Goal: Transaction & Acquisition: Download file/media

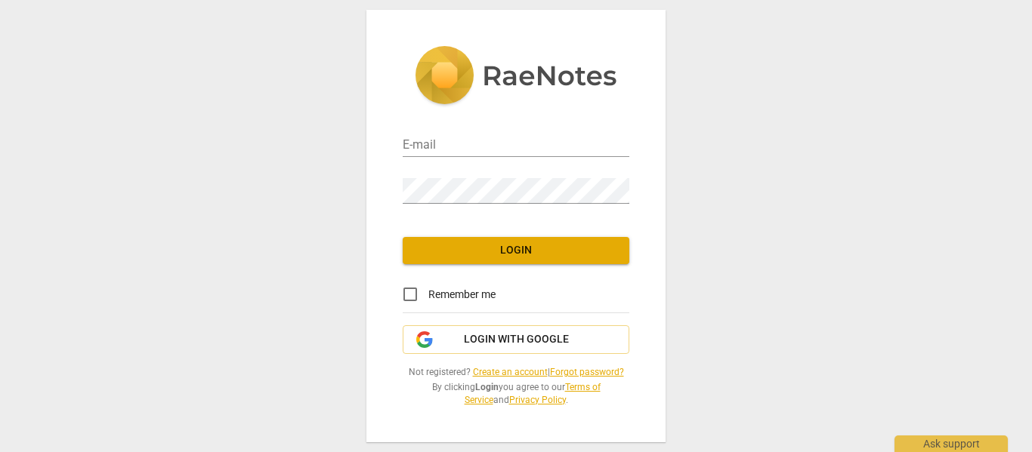
click at [539, 141] on input "email" at bounding box center [516, 146] width 227 height 22
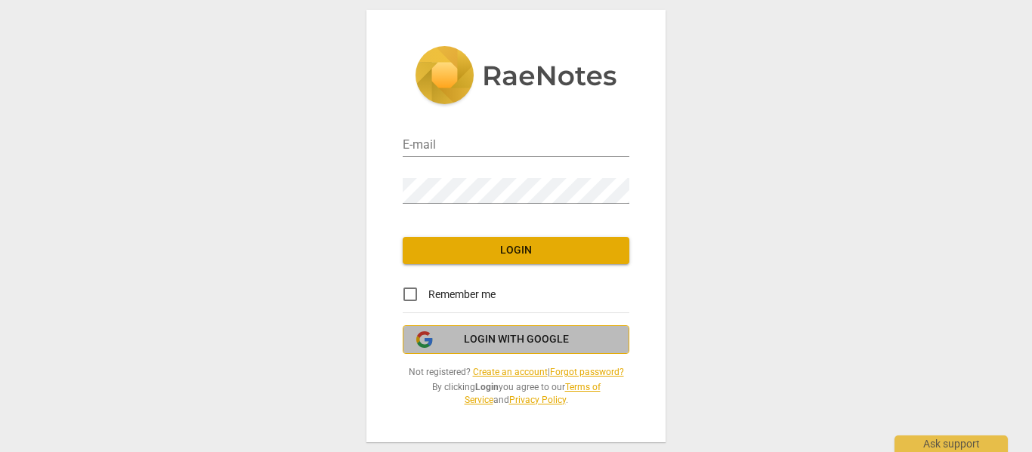
click at [564, 339] on span "Login with Google" at bounding box center [516, 339] width 105 height 15
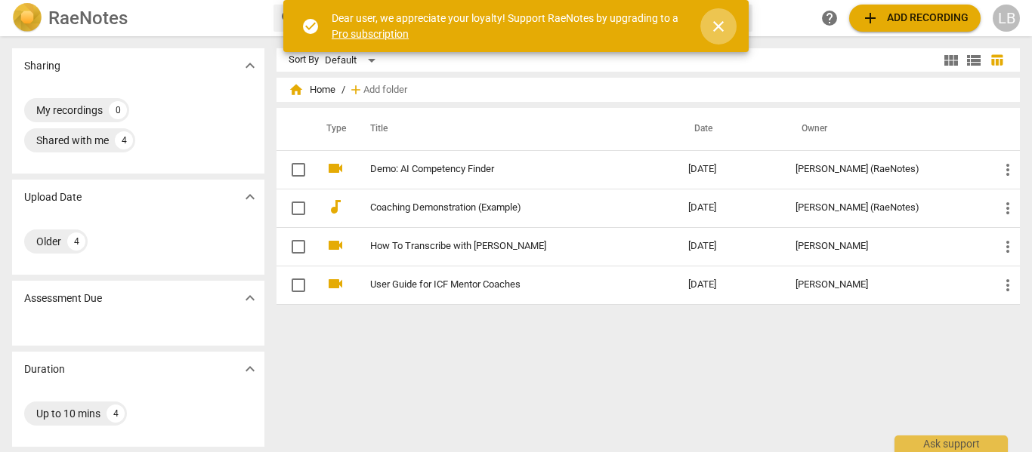
click at [718, 29] on span "close" at bounding box center [718, 26] width 18 height 18
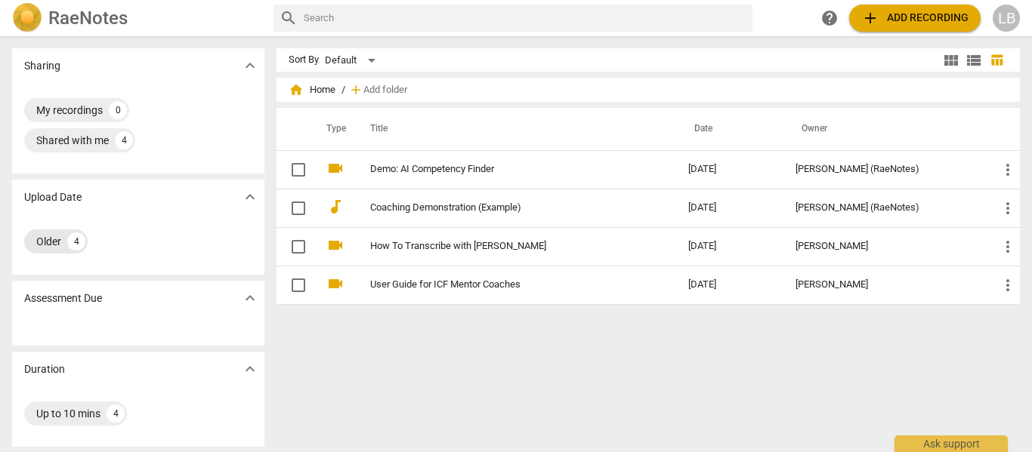
click at [65, 244] on div "Older 4" at bounding box center [55, 242] width 63 height 24
click at [1007, 14] on div "LB" at bounding box center [1006, 18] width 27 height 27
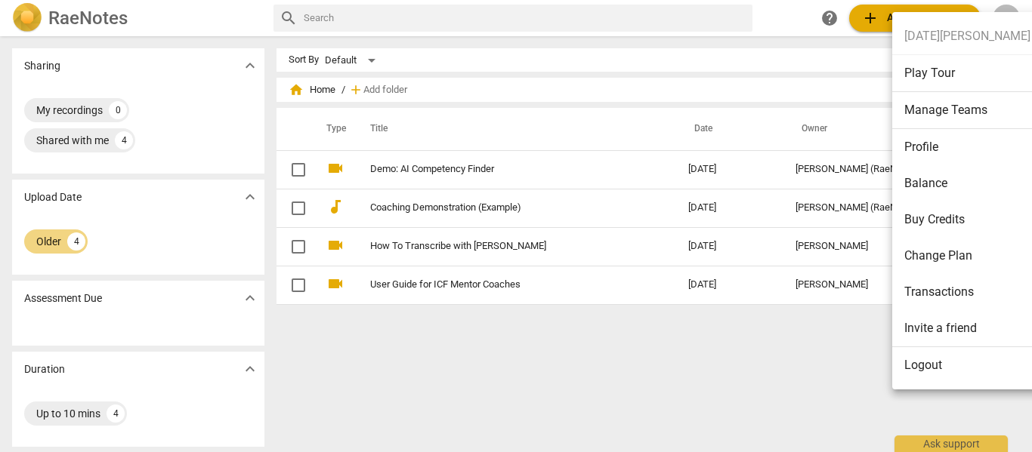
click at [924, 369] on li "Logout" at bounding box center [967, 365] width 150 height 36
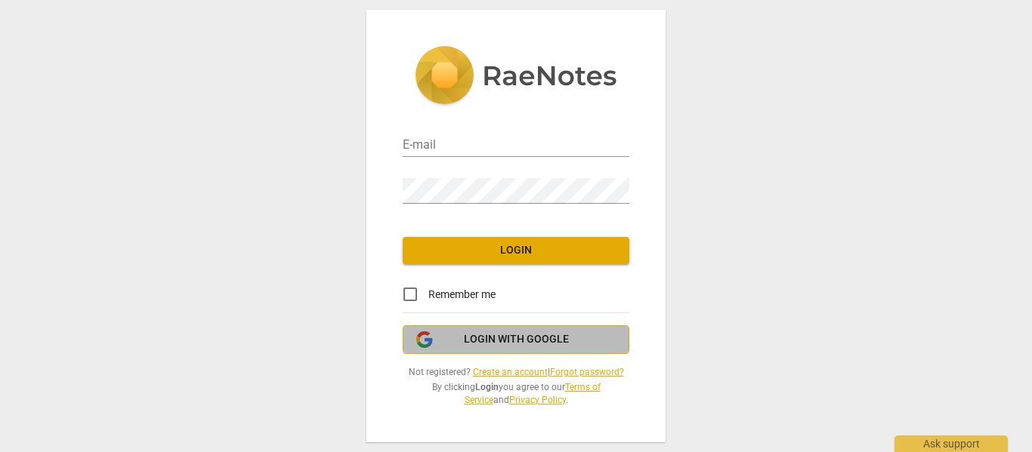
click at [536, 329] on button "Login with Google" at bounding box center [516, 340] width 227 height 29
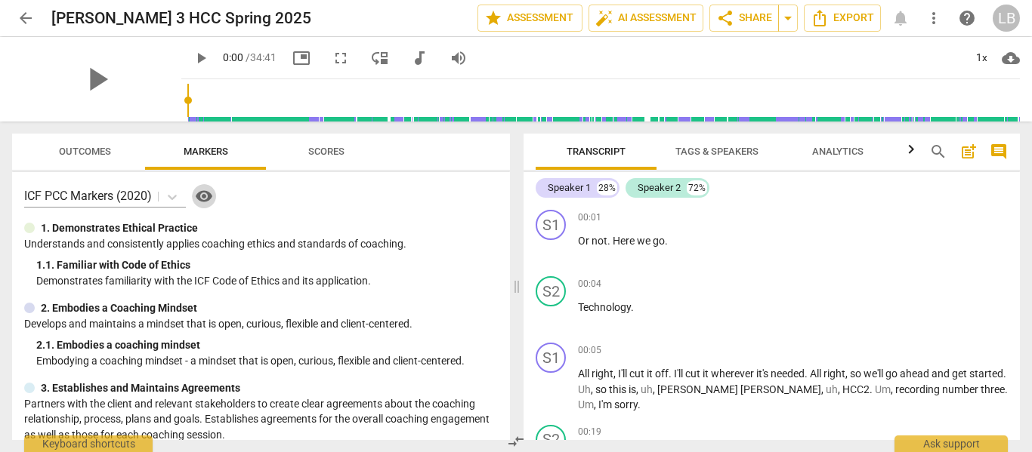
click at [208, 190] on span "visibility" at bounding box center [204, 196] width 18 height 18
click at [212, 193] on span "visibility" at bounding box center [204, 196] width 18 height 18
click at [516, 13] on span "star Assessment" at bounding box center [529, 18] width 91 height 18
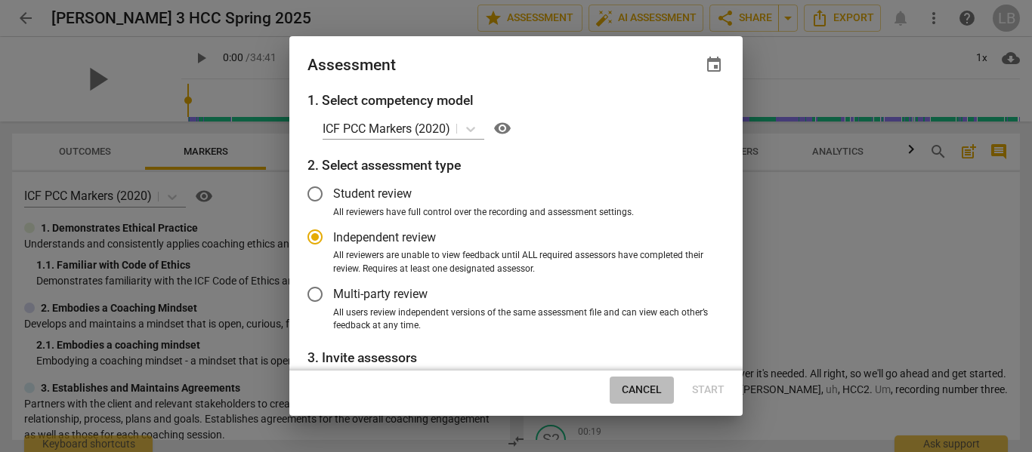
click at [640, 383] on span "Cancel" at bounding box center [642, 390] width 40 height 15
radio input "false"
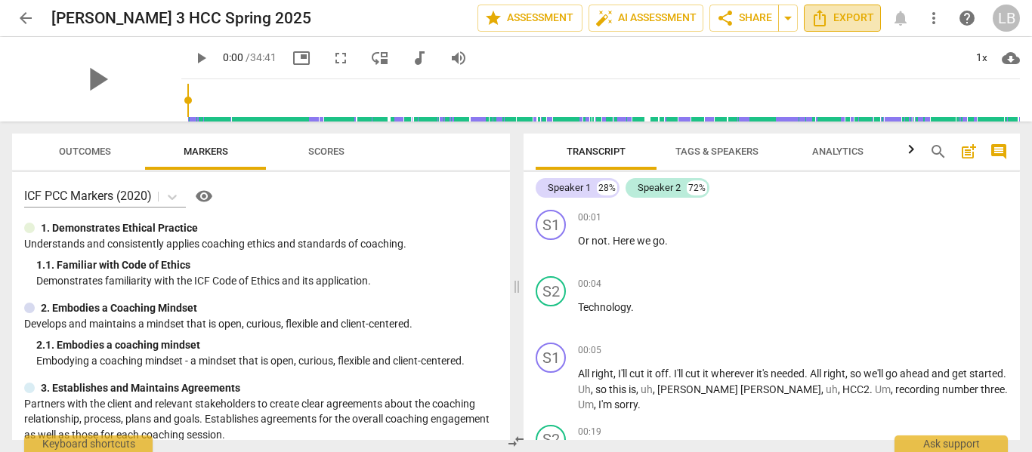
click at [845, 13] on span "Export" at bounding box center [842, 18] width 63 height 18
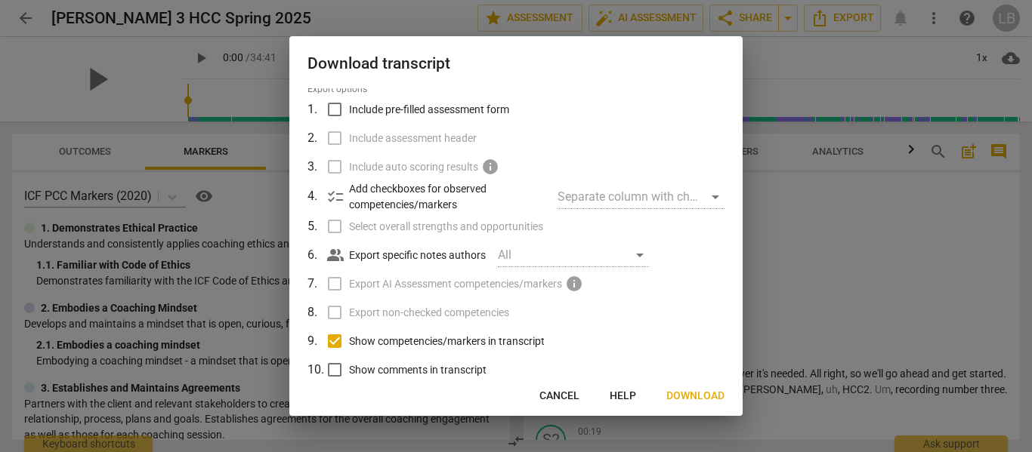
scroll to position [60, 0]
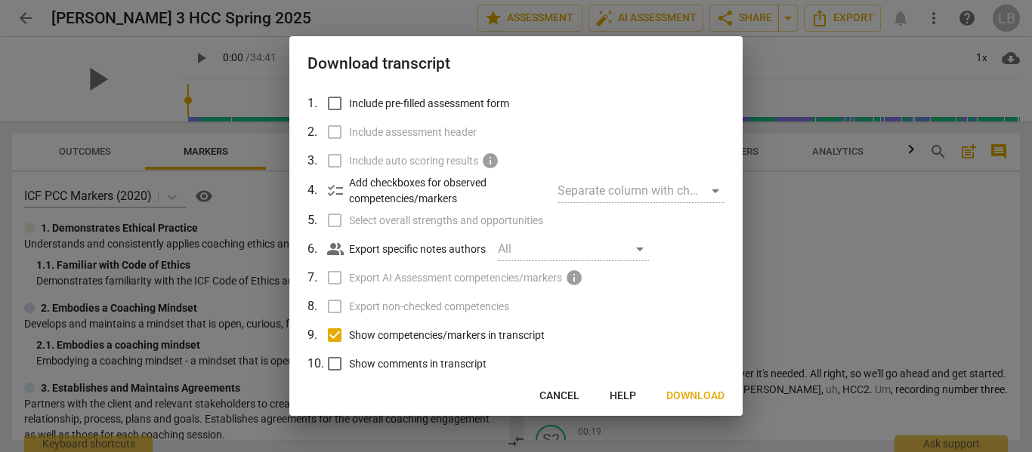
click at [338, 200] on span "checklist" at bounding box center [335, 191] width 18 height 18
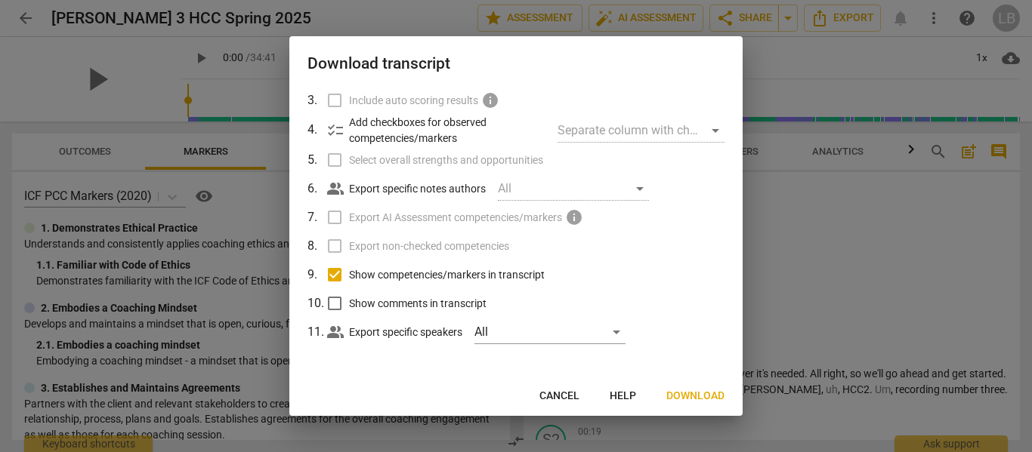
scroll to position [142, 0]
click at [545, 272] on span "Show competencies/markers in transcript" at bounding box center [447, 275] width 196 height 16
click at [349, 272] on input "Show competencies/markers in transcript" at bounding box center [334, 275] width 29 height 29
click at [625, 337] on div "All" at bounding box center [549, 332] width 151 height 24
click at [689, 260] on div at bounding box center [516, 226] width 1032 height 452
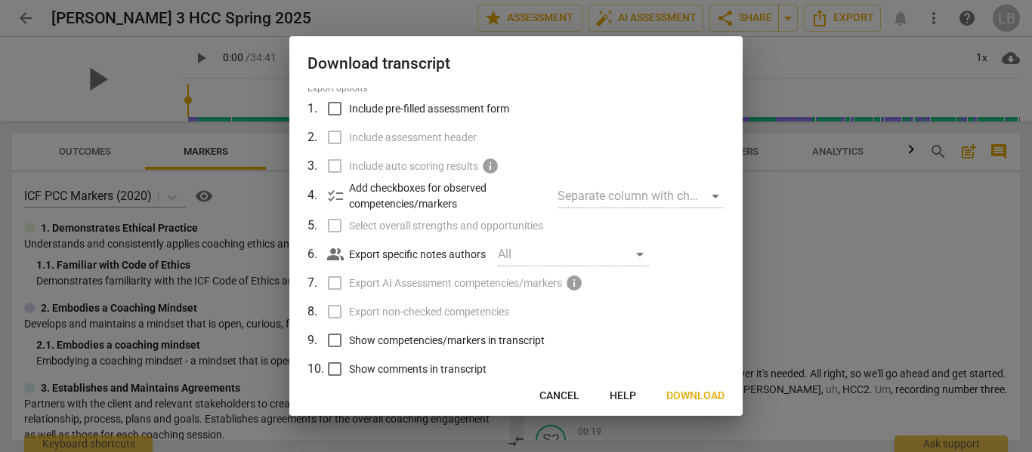
scroll to position [0, 0]
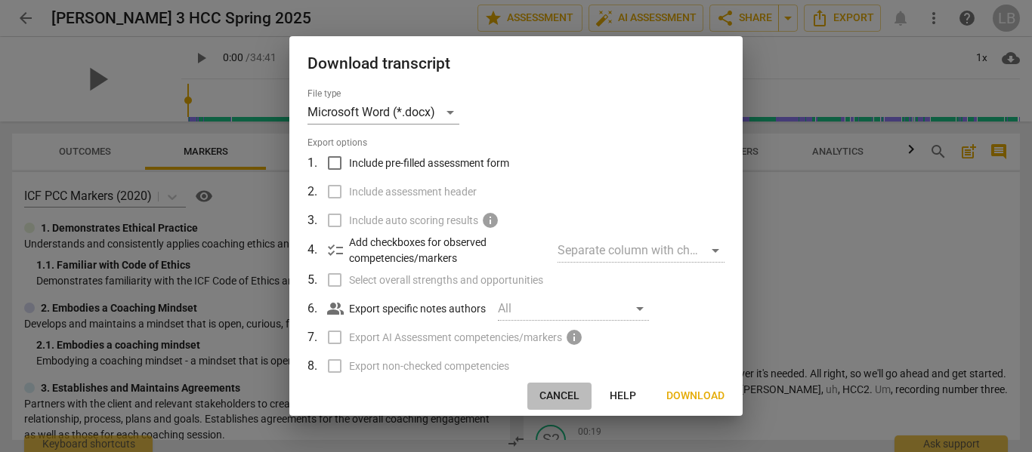
click at [542, 389] on span "Cancel" at bounding box center [559, 396] width 40 height 15
checkbox input "true"
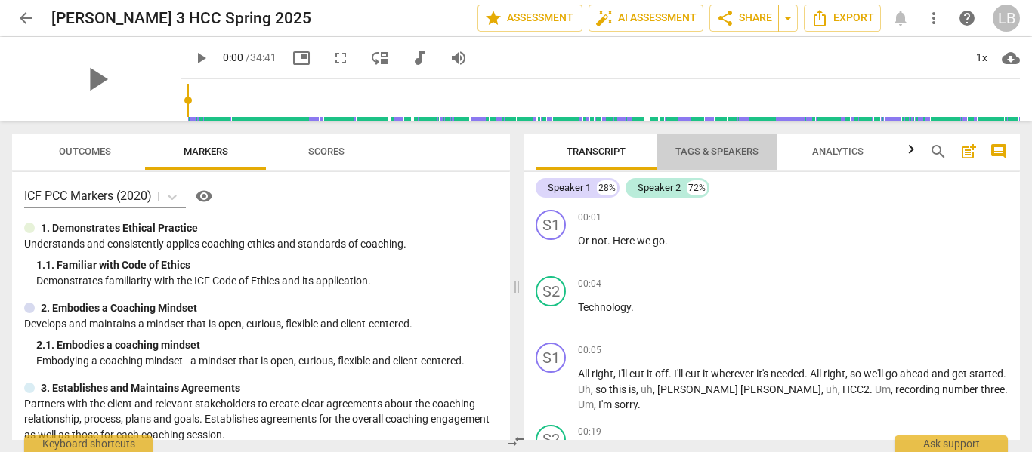
click at [724, 146] on span "Tags & Speakers" at bounding box center [716, 151] width 83 height 11
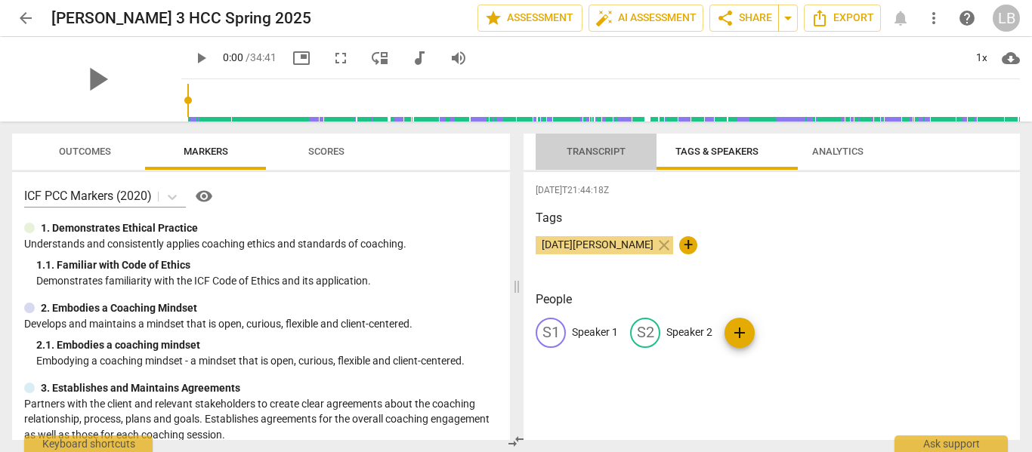
click at [584, 156] on span "Transcript" at bounding box center [596, 151] width 59 height 11
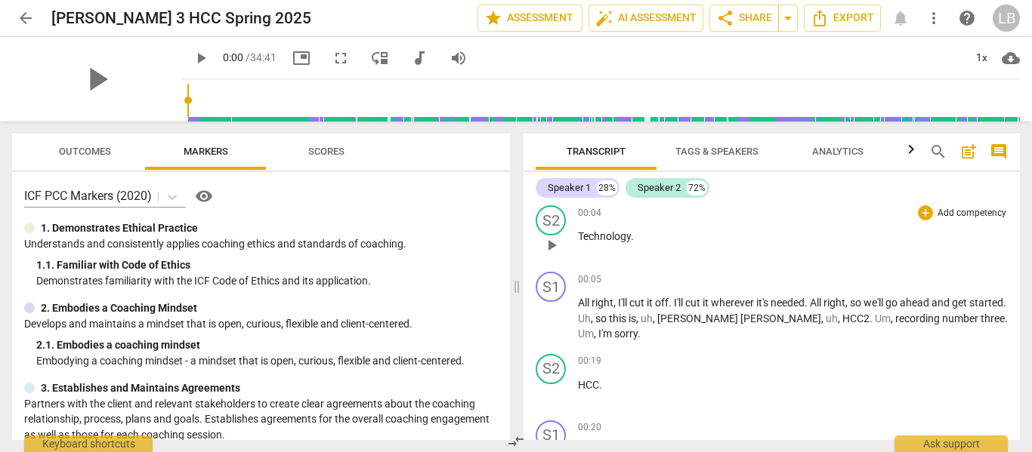
scroll to position [72, 0]
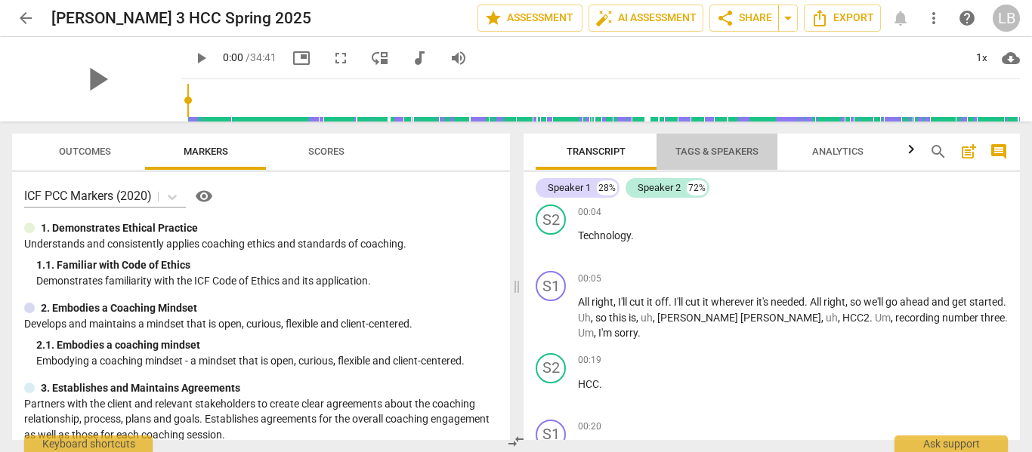
click at [735, 153] on span "Tags & Speakers" at bounding box center [716, 151] width 83 height 11
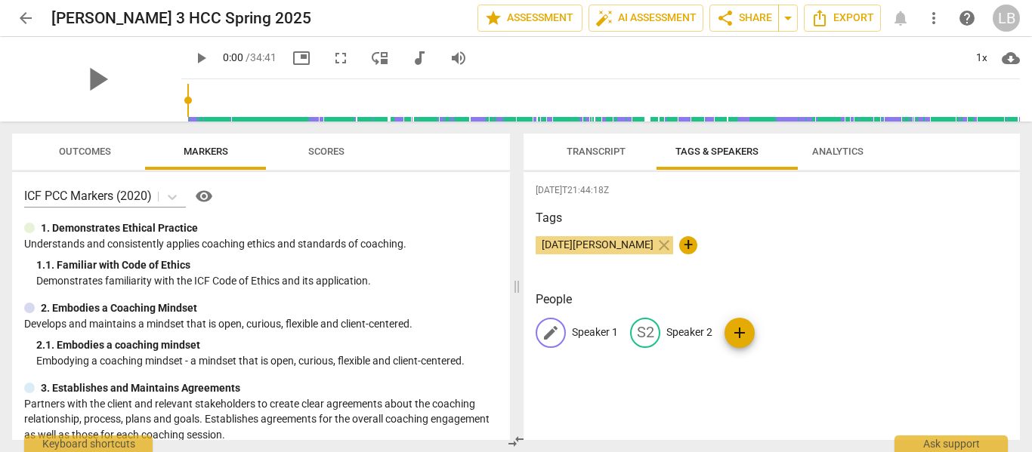
click at [597, 341] on p "Speaker 1" at bounding box center [595, 333] width 46 height 16
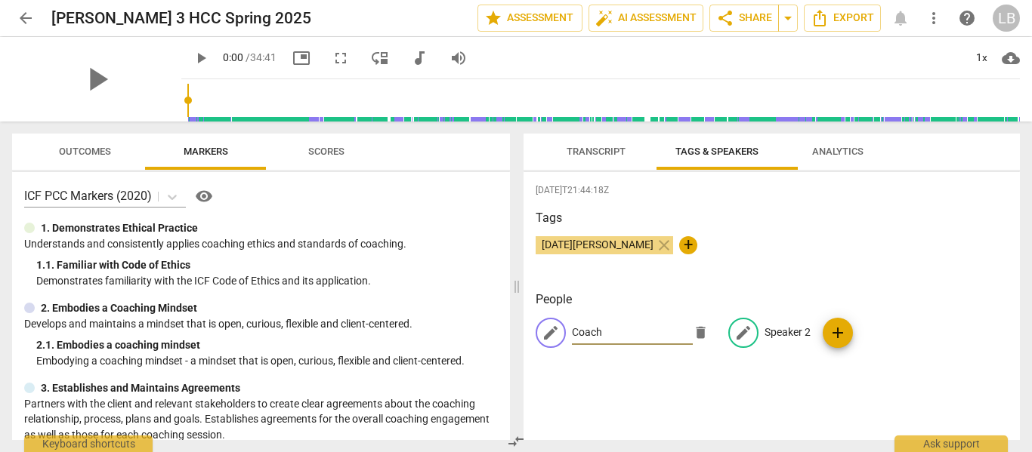
type input "Coach"
click at [810, 341] on p "Speaker 2" at bounding box center [787, 333] width 46 height 16
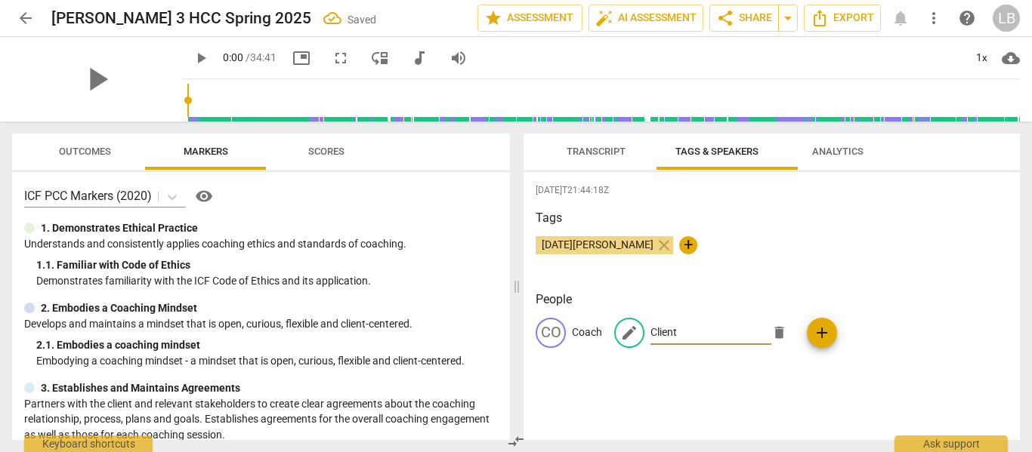
type input "Client"
click at [892, 267] on div "Lucia Bess close +" at bounding box center [772, 251] width 472 height 30
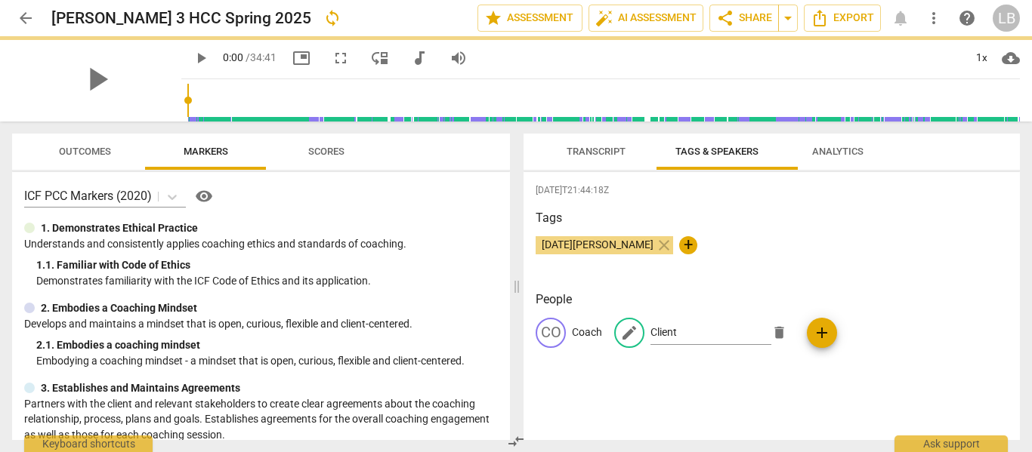
click at [604, 146] on span "Transcript" at bounding box center [596, 151] width 59 height 11
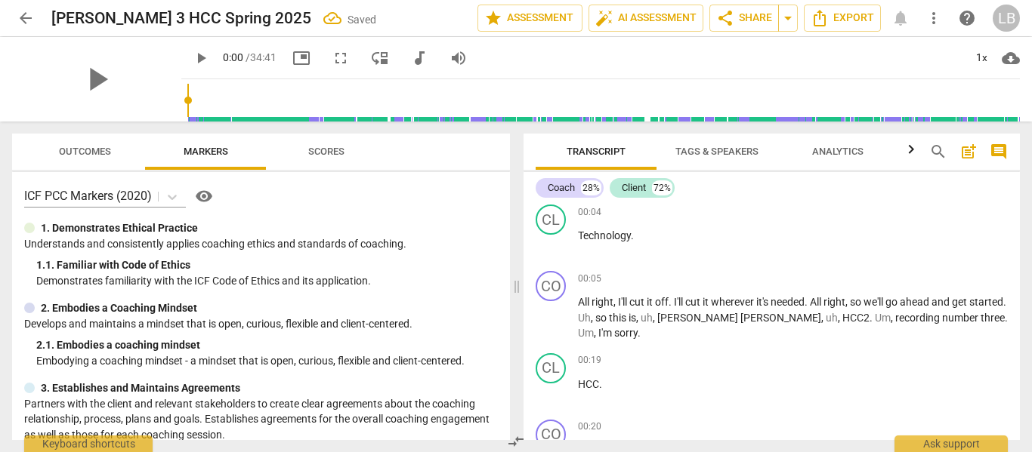
click at [601, 147] on span "Transcript" at bounding box center [596, 151] width 59 height 11
click at [843, 11] on span "Export" at bounding box center [842, 18] width 63 height 18
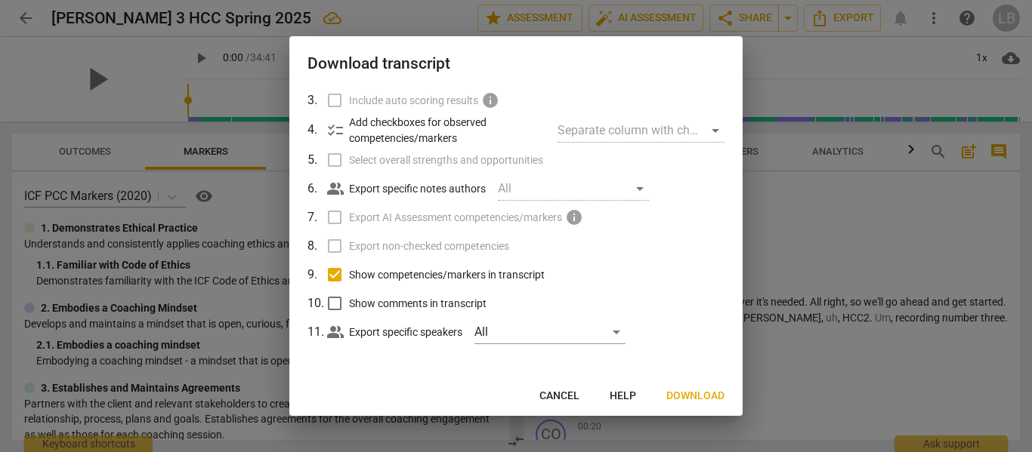
scroll to position [142, 0]
click at [345, 269] on input "Show competencies/markers in transcript" at bounding box center [334, 275] width 29 height 29
checkbox input "false"
click at [694, 391] on span "Download" at bounding box center [695, 396] width 58 height 15
